Goal: Use online tool/utility

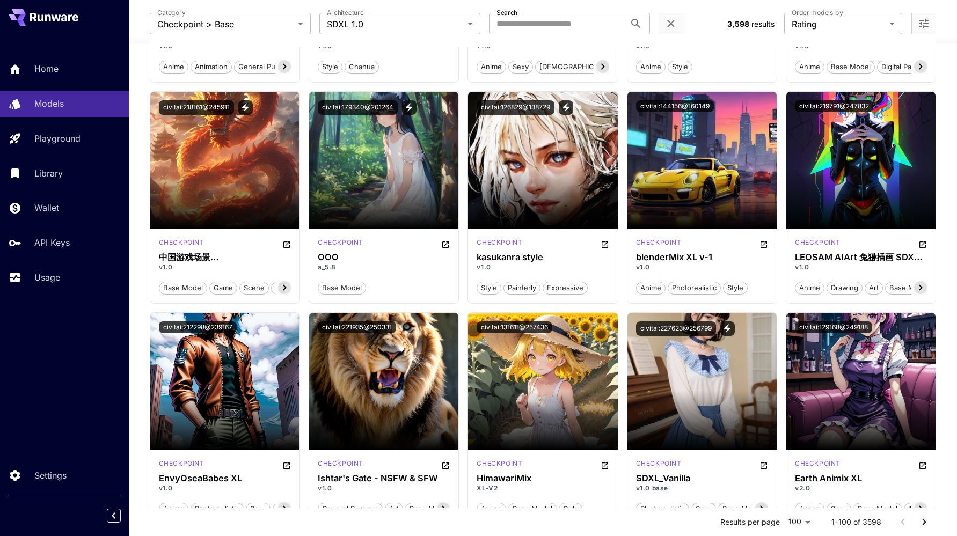
scroll to position [1589, 0]
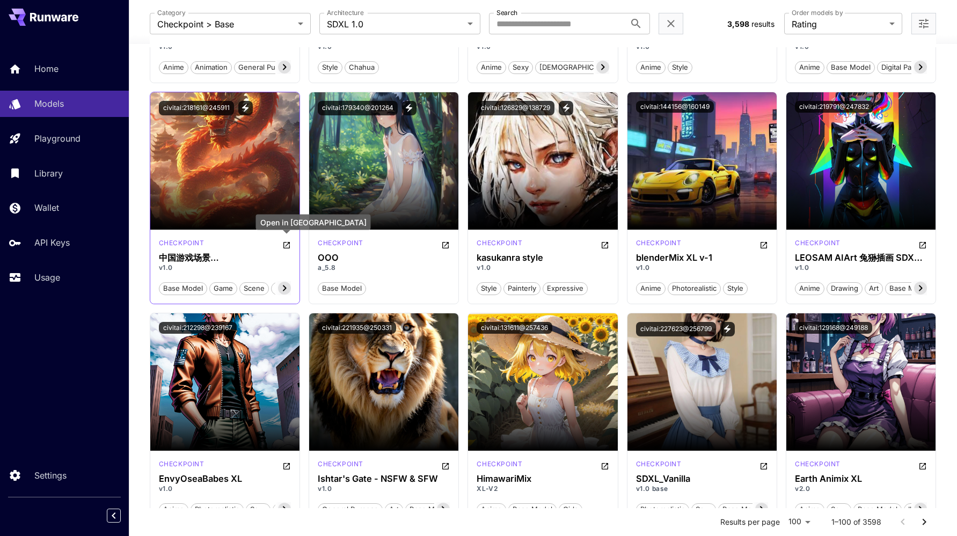
click at [287, 244] on icon "Open in CivitAI" at bounding box center [286, 245] width 6 height 6
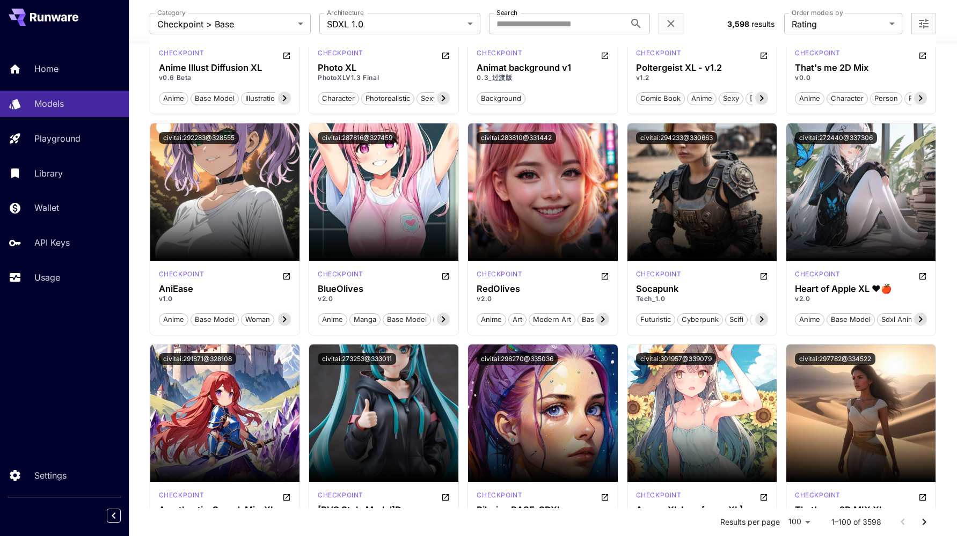
scroll to position [4079, 0]
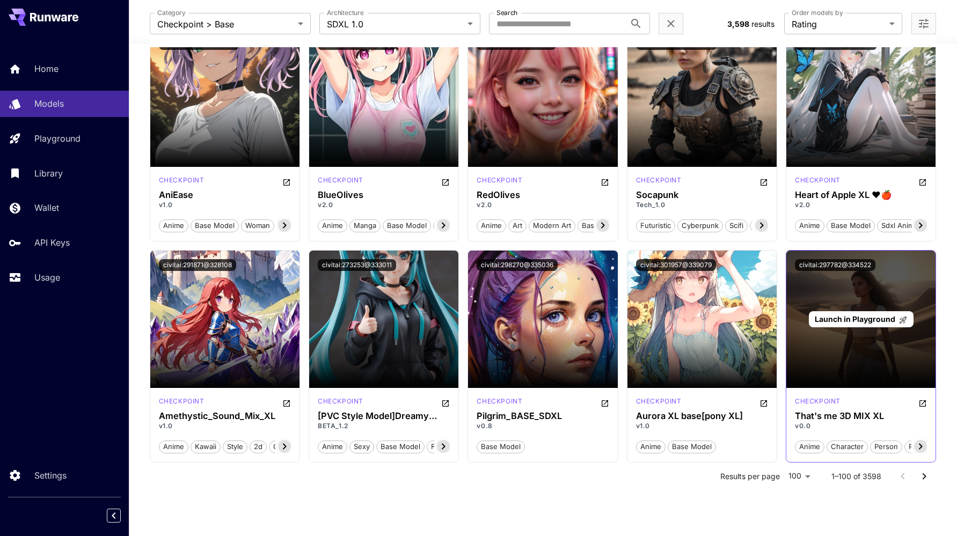
click at [854, 339] on div "Launch in Playground" at bounding box center [861, 319] width 149 height 137
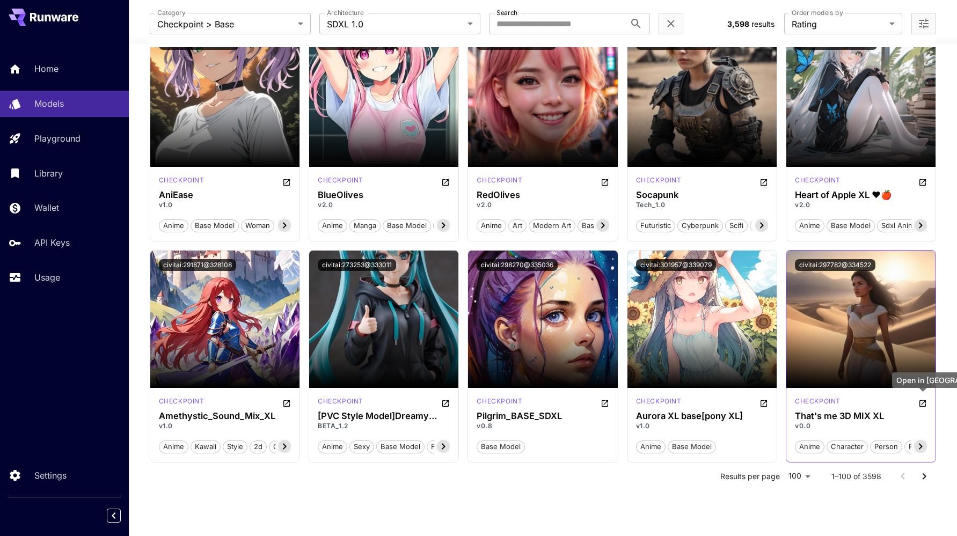
click at [924, 404] on icon "Open in CivitAI" at bounding box center [923, 403] width 9 height 9
click at [925, 402] on icon "Open in CivitAI" at bounding box center [923, 403] width 9 height 9
click at [922, 402] on icon "Open in CivitAI" at bounding box center [923, 403] width 9 height 9
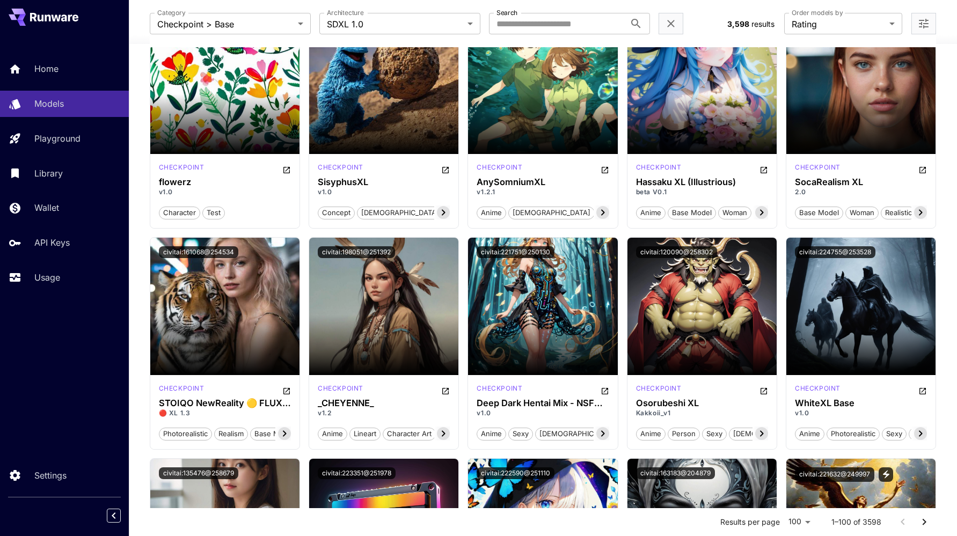
scroll to position [2986, 0]
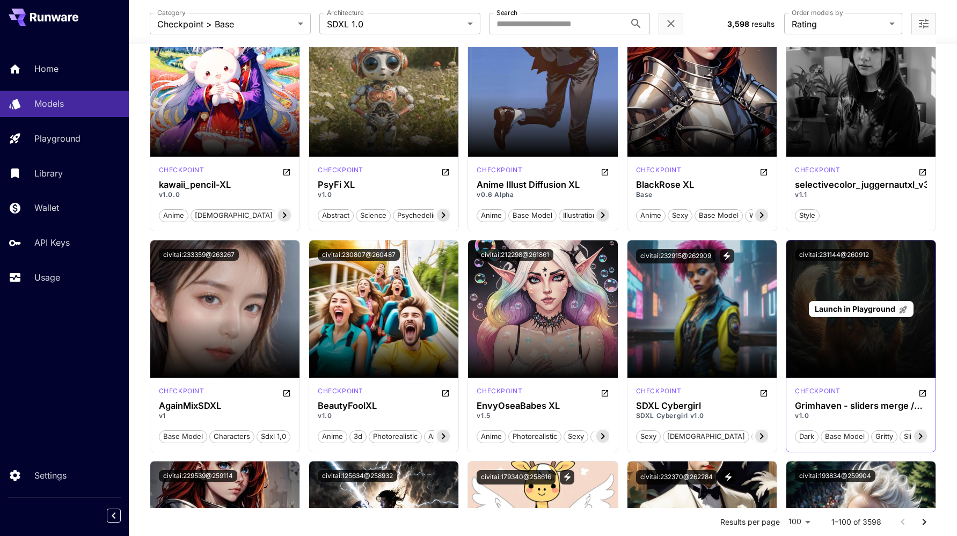
click at [854, 297] on div "Launch in Playground" at bounding box center [861, 309] width 149 height 137
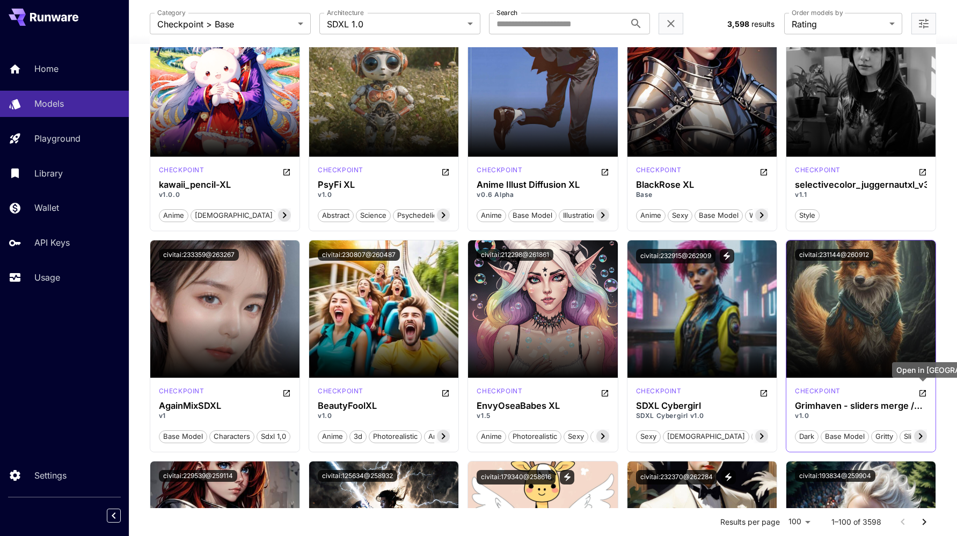
click at [924, 391] on icon "Open in CivitAI" at bounding box center [923, 393] width 6 height 6
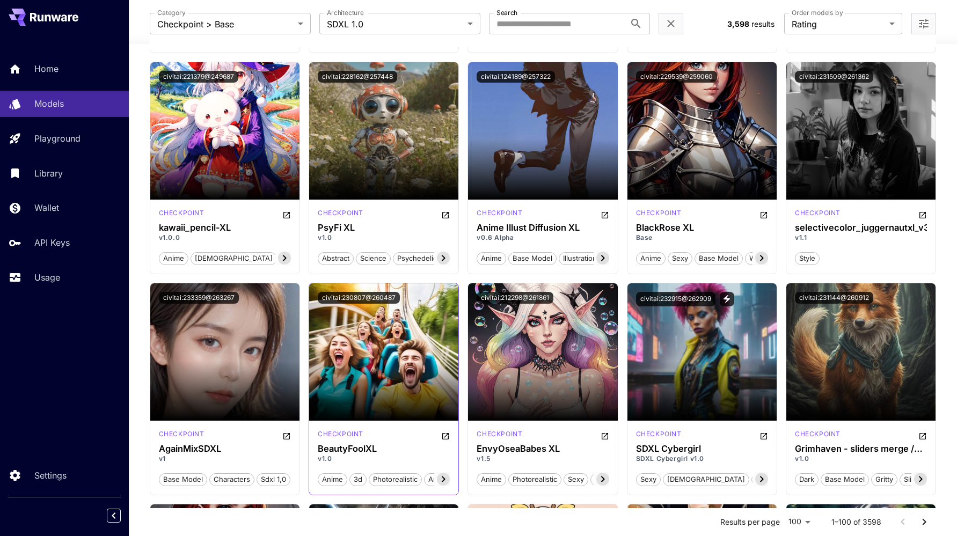
scroll to position [2942, 0]
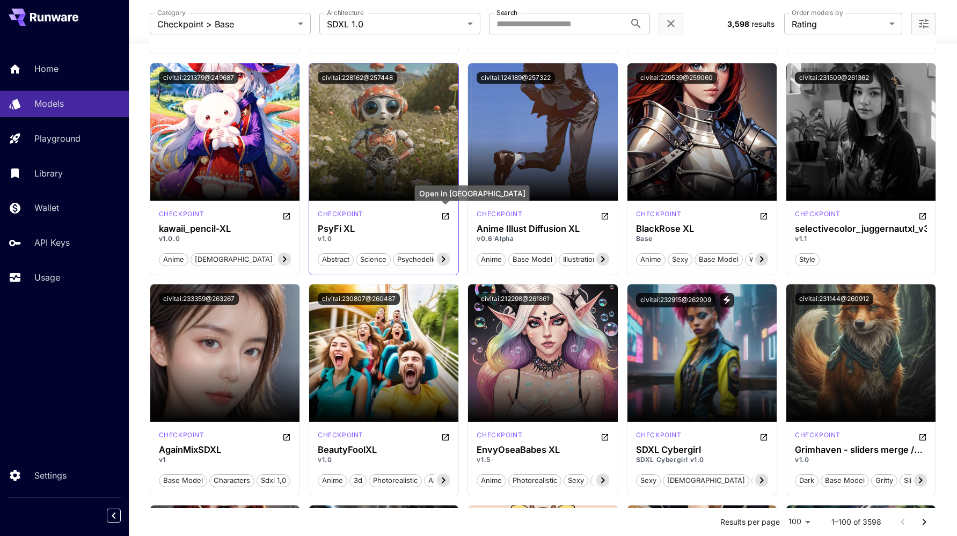
click at [447, 216] on icon "Open in CivitAI" at bounding box center [445, 216] width 9 height 9
